Goal: Obtain resource: Obtain resource

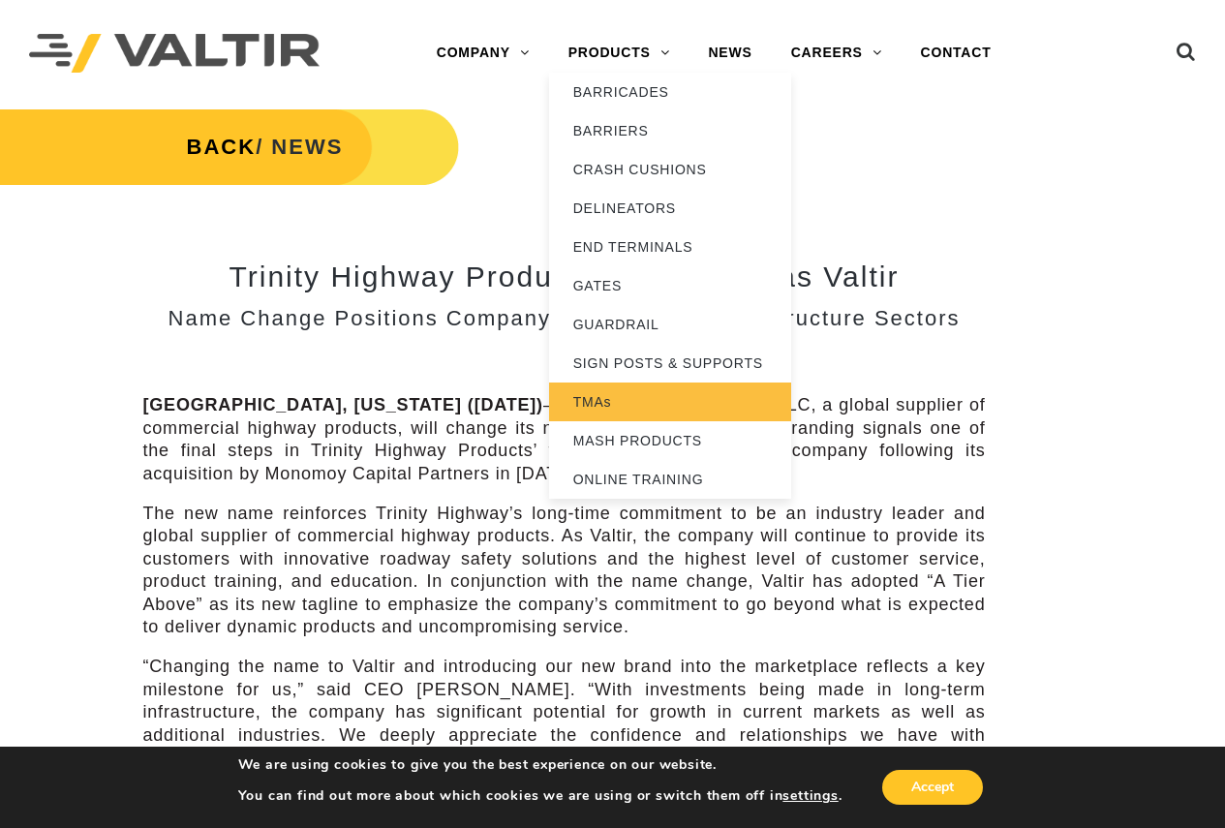
click at [594, 399] on link "TMAs" at bounding box center [670, 401] width 242 height 39
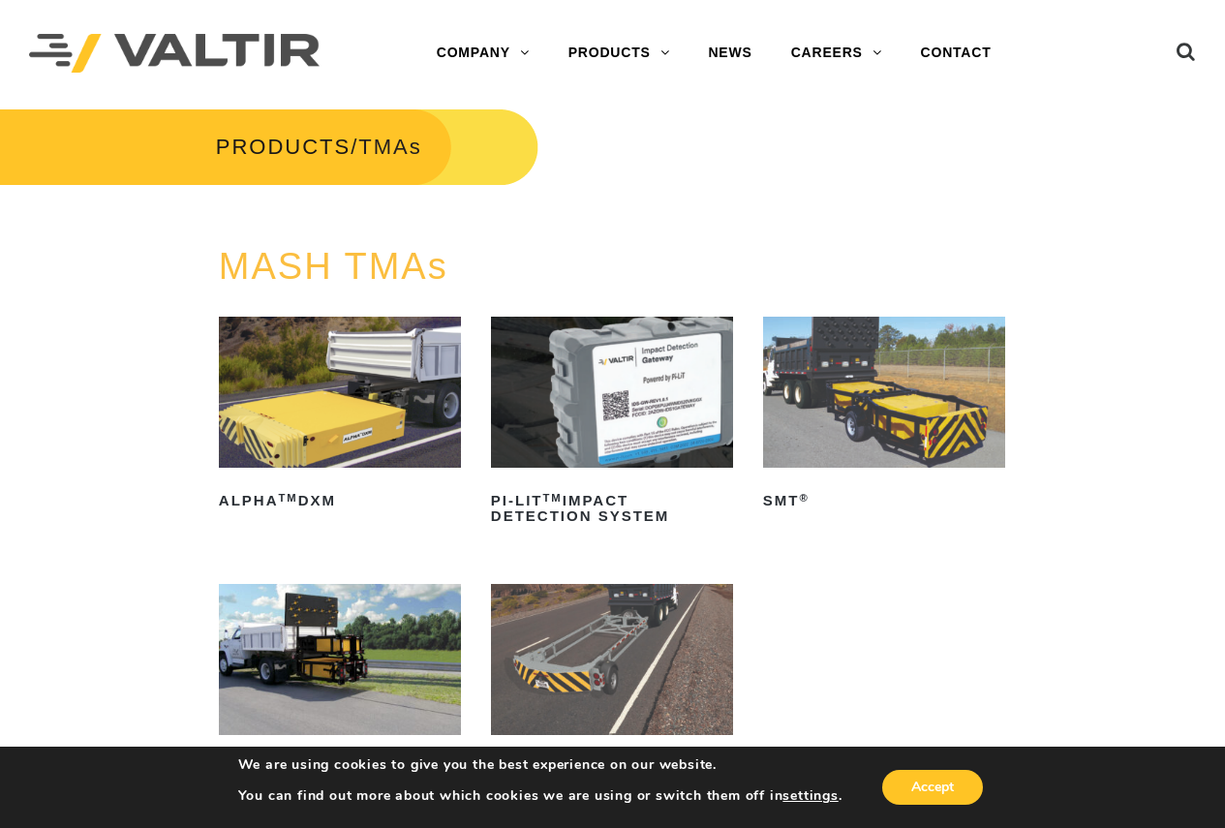
click at [338, 646] on img at bounding box center [340, 659] width 242 height 151
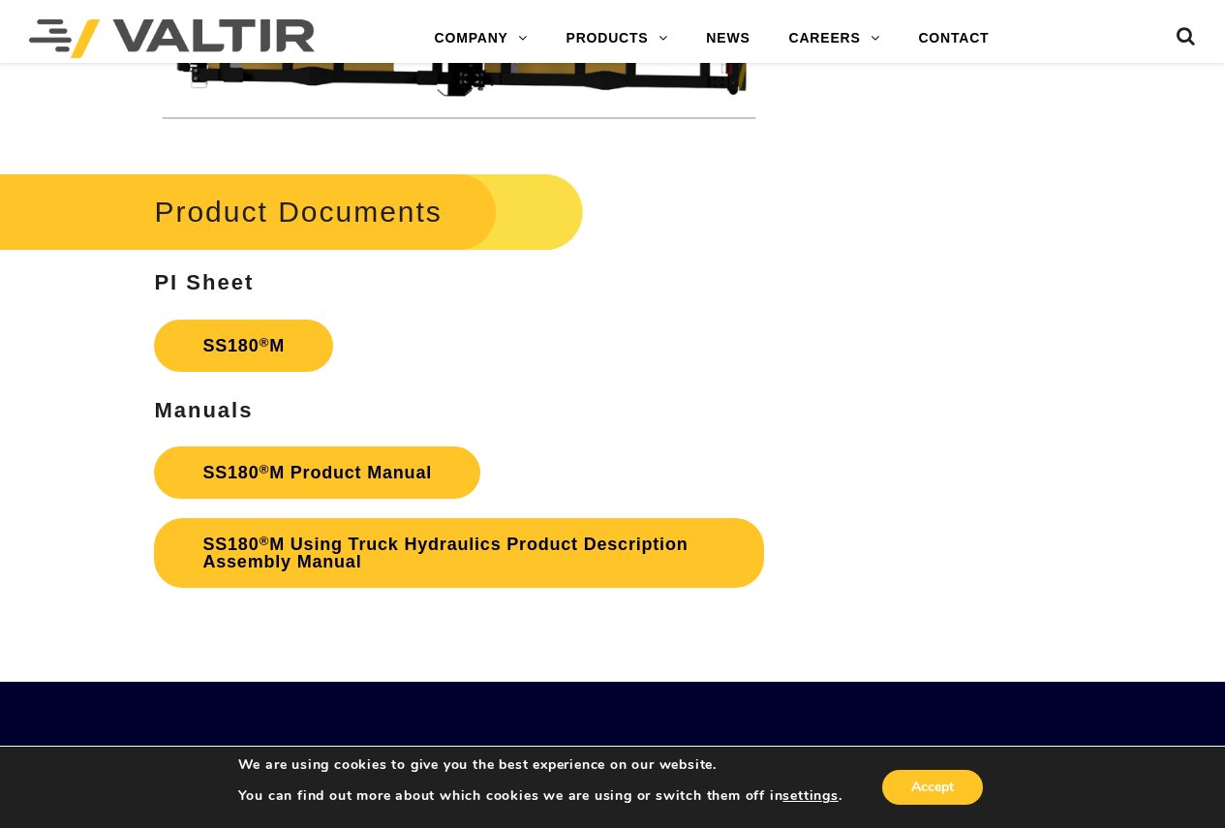
scroll to position [5075, 0]
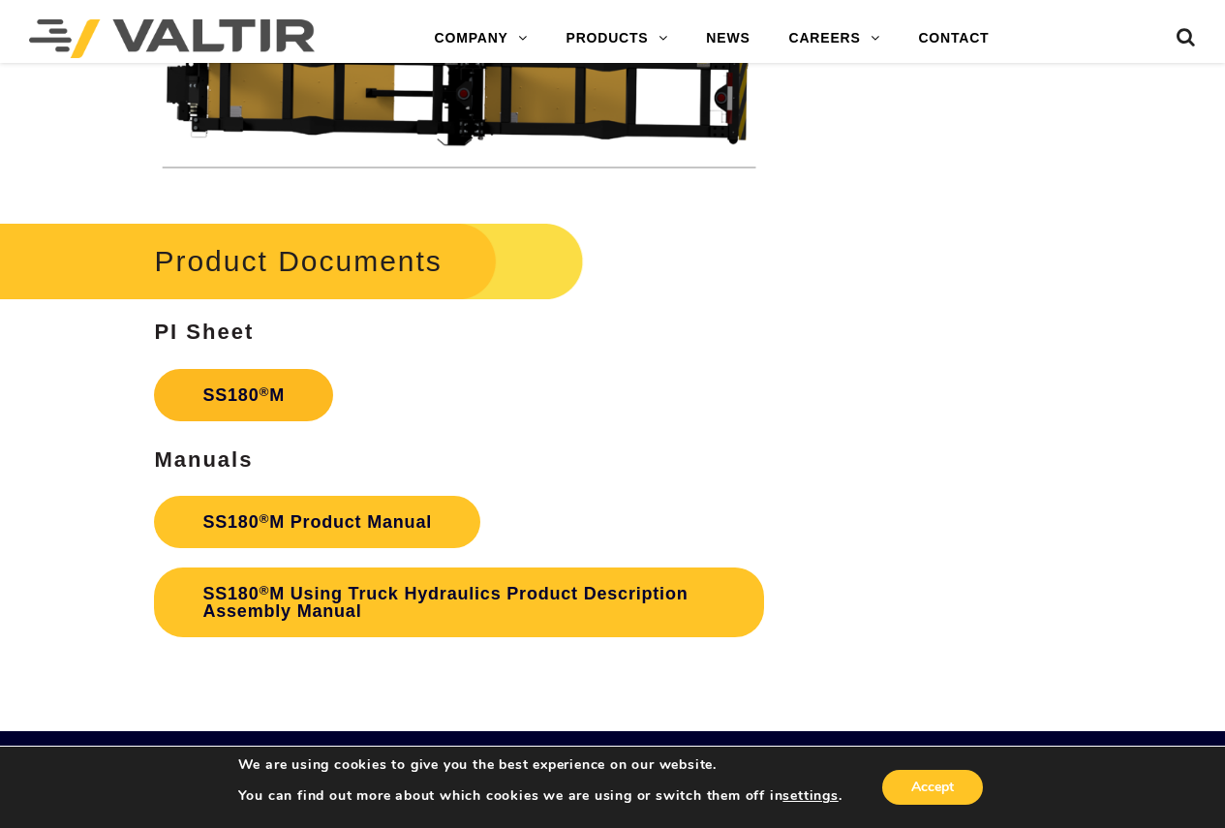
click at [252, 389] on link "SS180 ® M" at bounding box center [243, 395] width 179 height 52
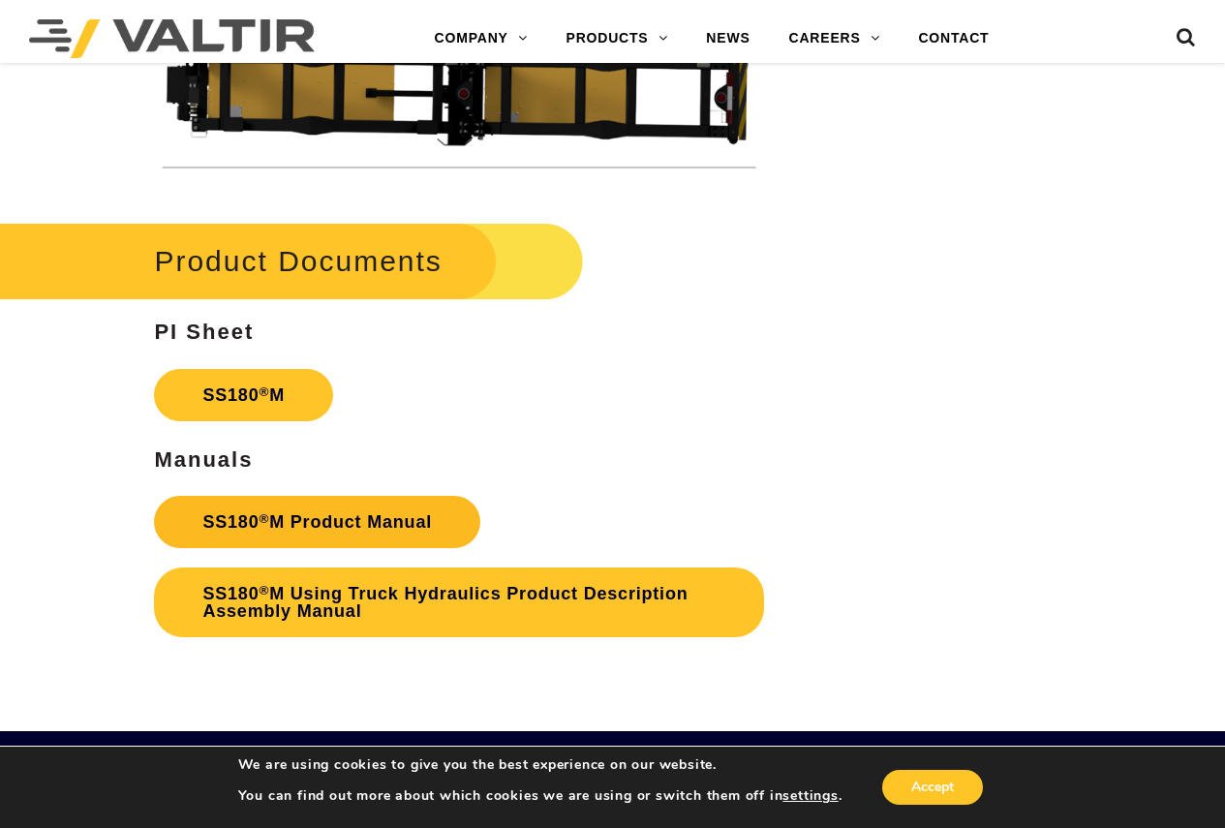
click at [327, 520] on link "SS180 ® M Product Manual" at bounding box center [317, 522] width 326 height 52
